Goal: Information Seeking & Learning: Learn about a topic

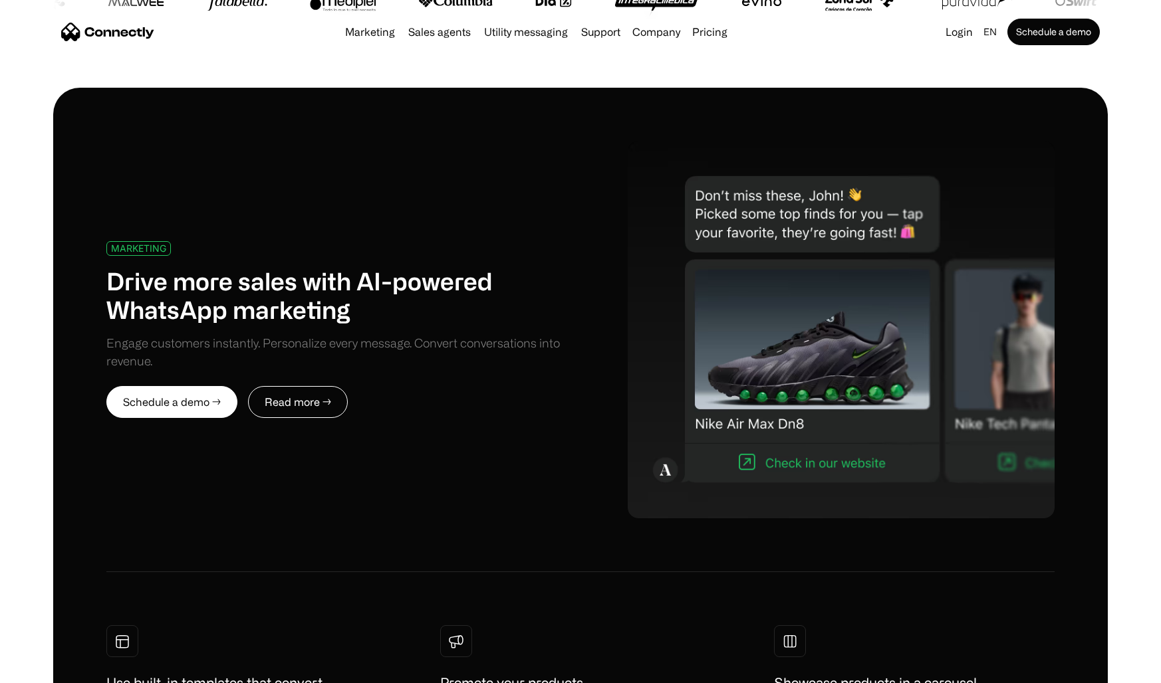
scroll to position [576, 0]
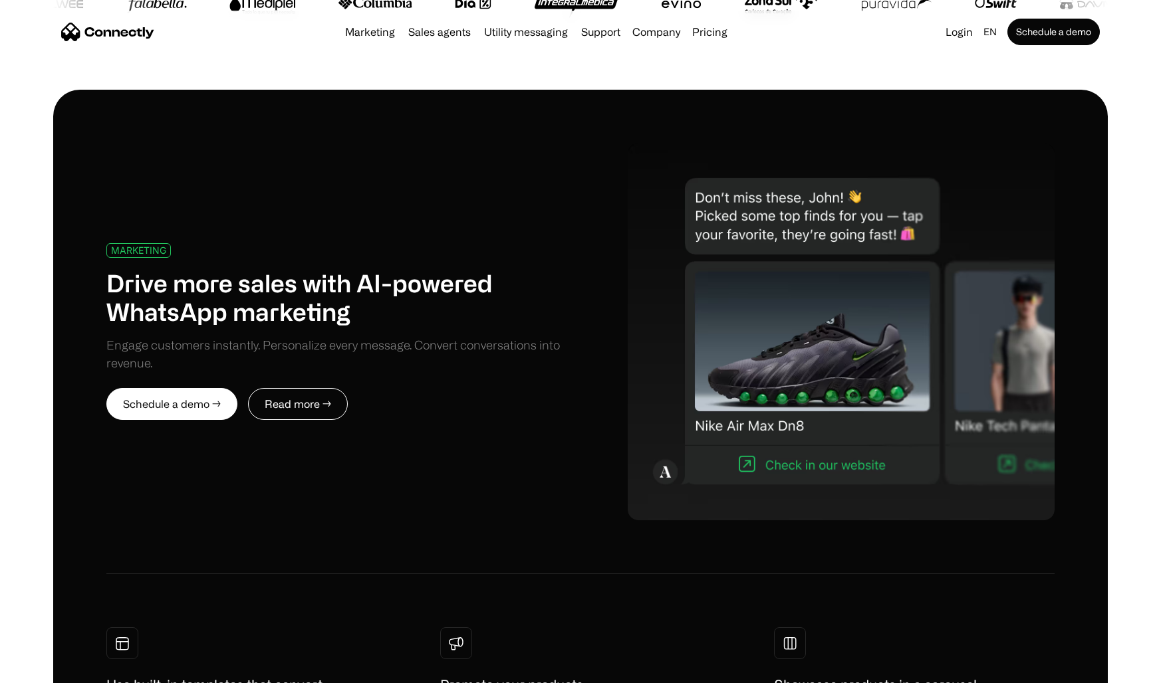
drag, startPoint x: 774, startPoint y: 431, endPoint x: 332, endPoint y: 429, distance: 442.1
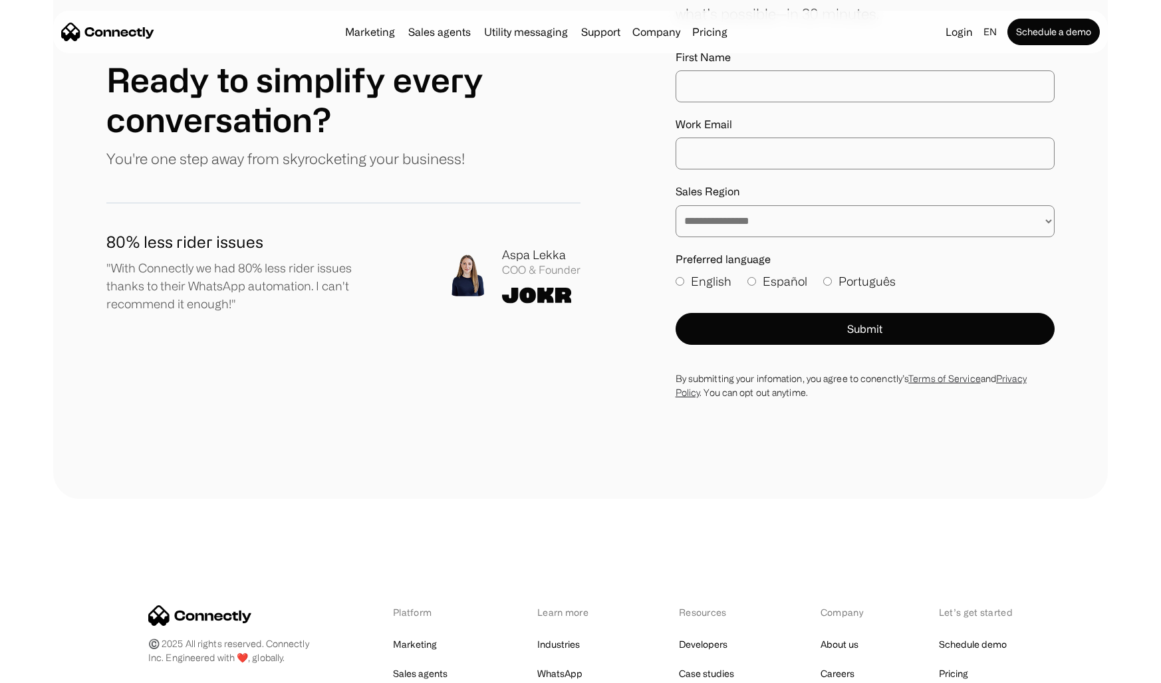
scroll to position [7331, 0]
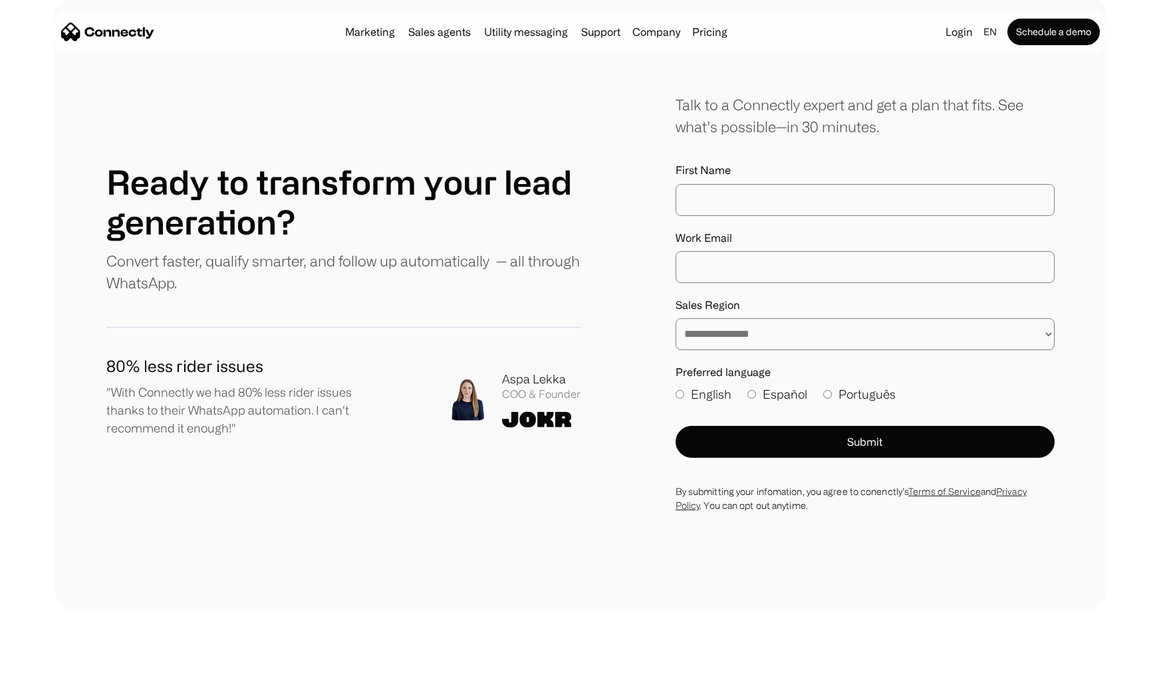
scroll to position [3395, 0]
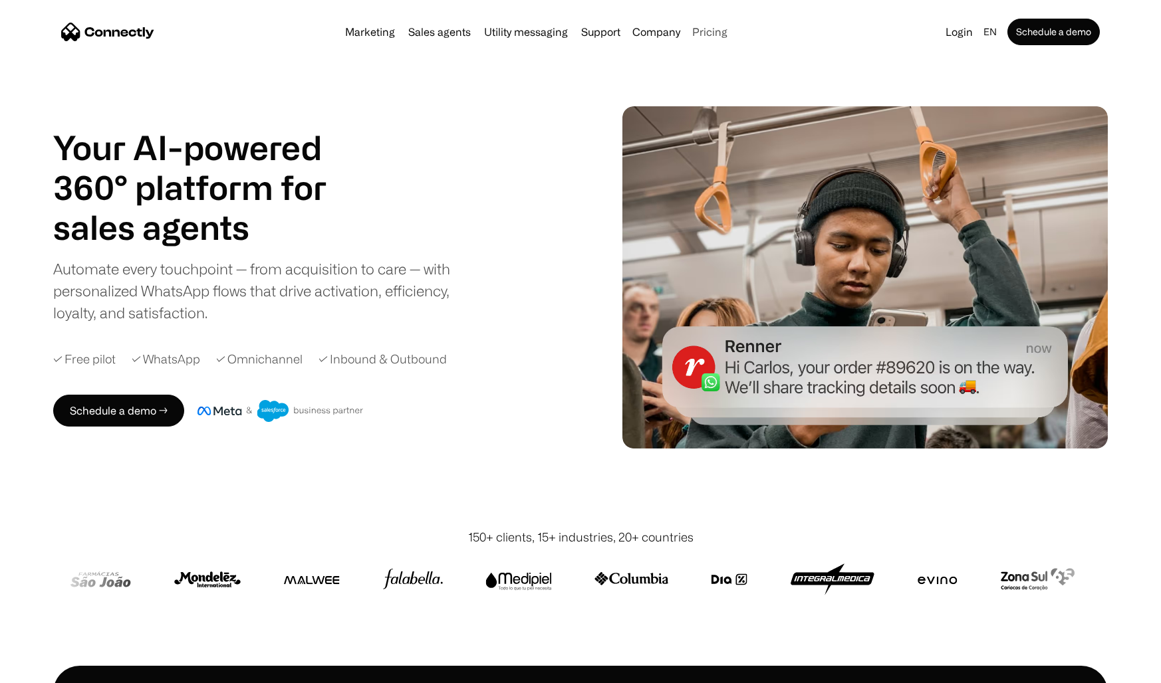
click at [707, 28] on link "Pricing" at bounding box center [710, 32] width 46 height 11
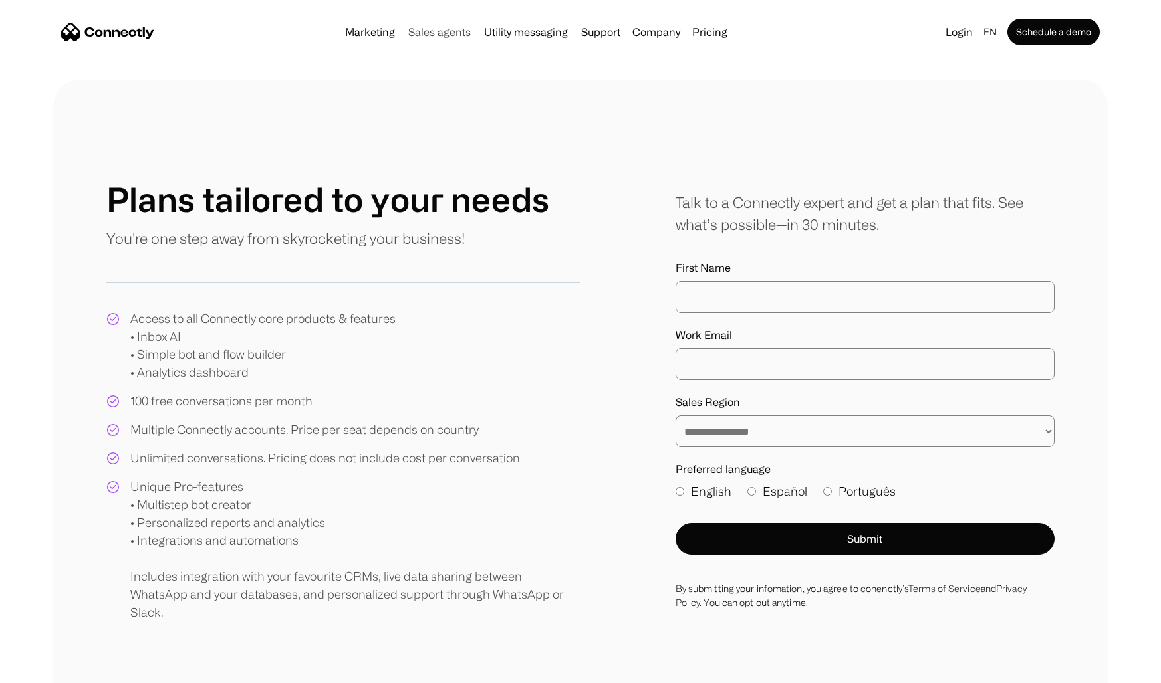
click at [447, 31] on link "Sales agents" at bounding box center [439, 32] width 73 height 11
